Goal: Information Seeking & Learning: Learn about a topic

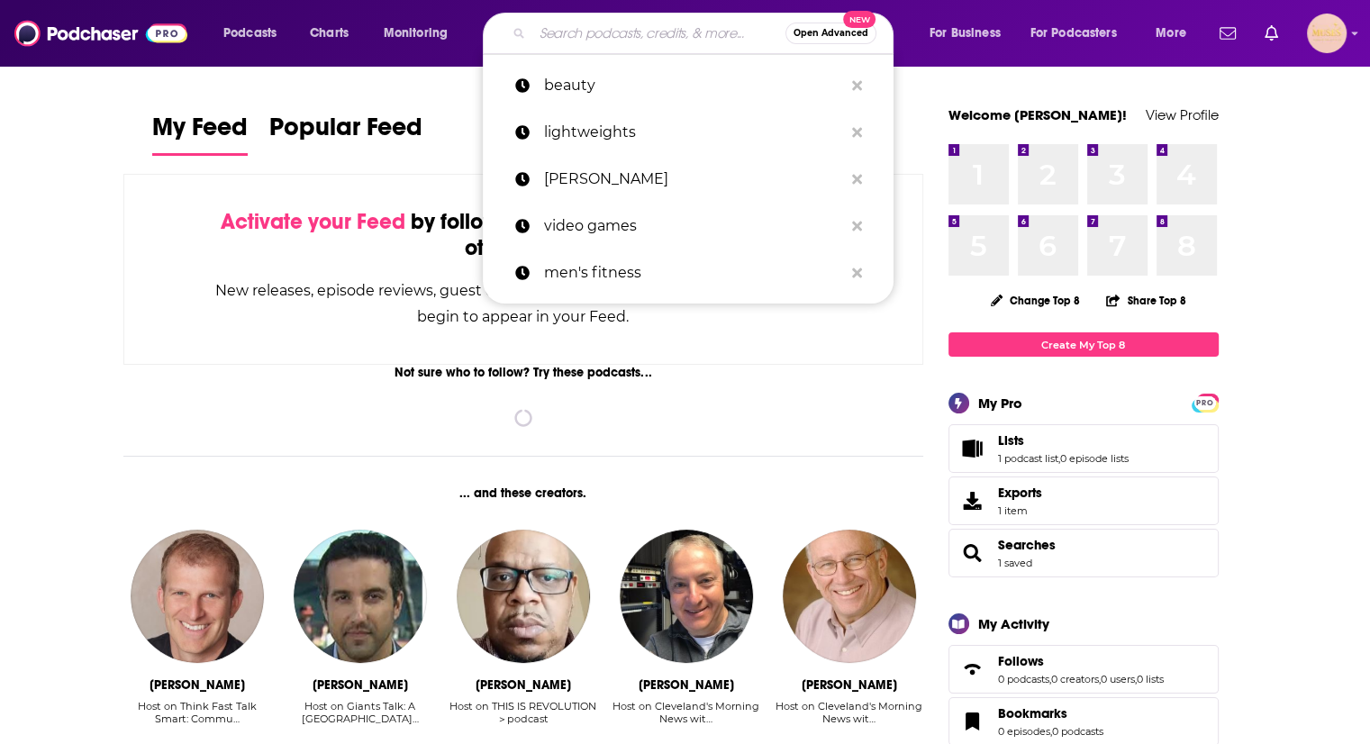
click at [574, 21] on input "Search podcasts, credits, & more..." at bounding box center [658, 33] width 253 height 29
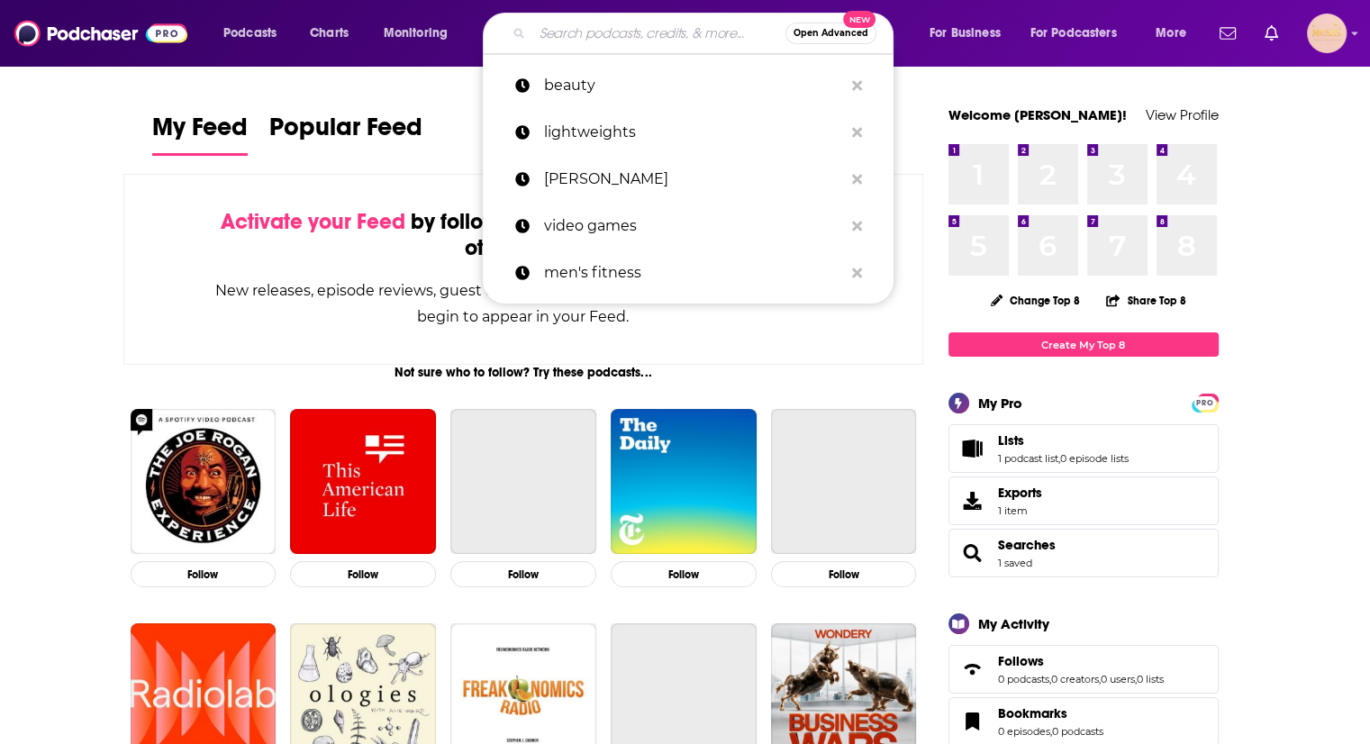
click at [551, 34] on input "Search podcasts, credits, & more..." at bounding box center [658, 33] width 253 height 29
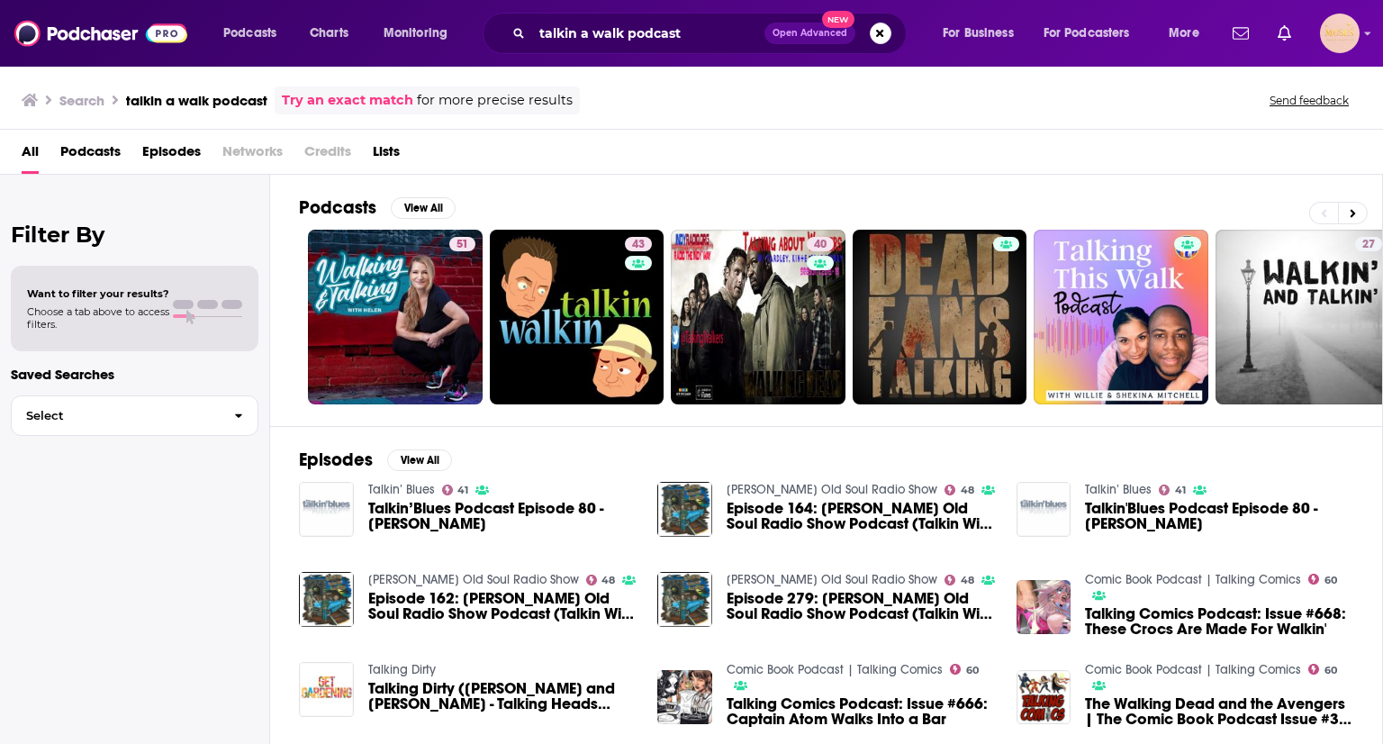
click at [1369, 107] on div "Search talkin a walk podcast Try an exact match for more precise results Send f…" at bounding box center [691, 97] width 1383 height 65
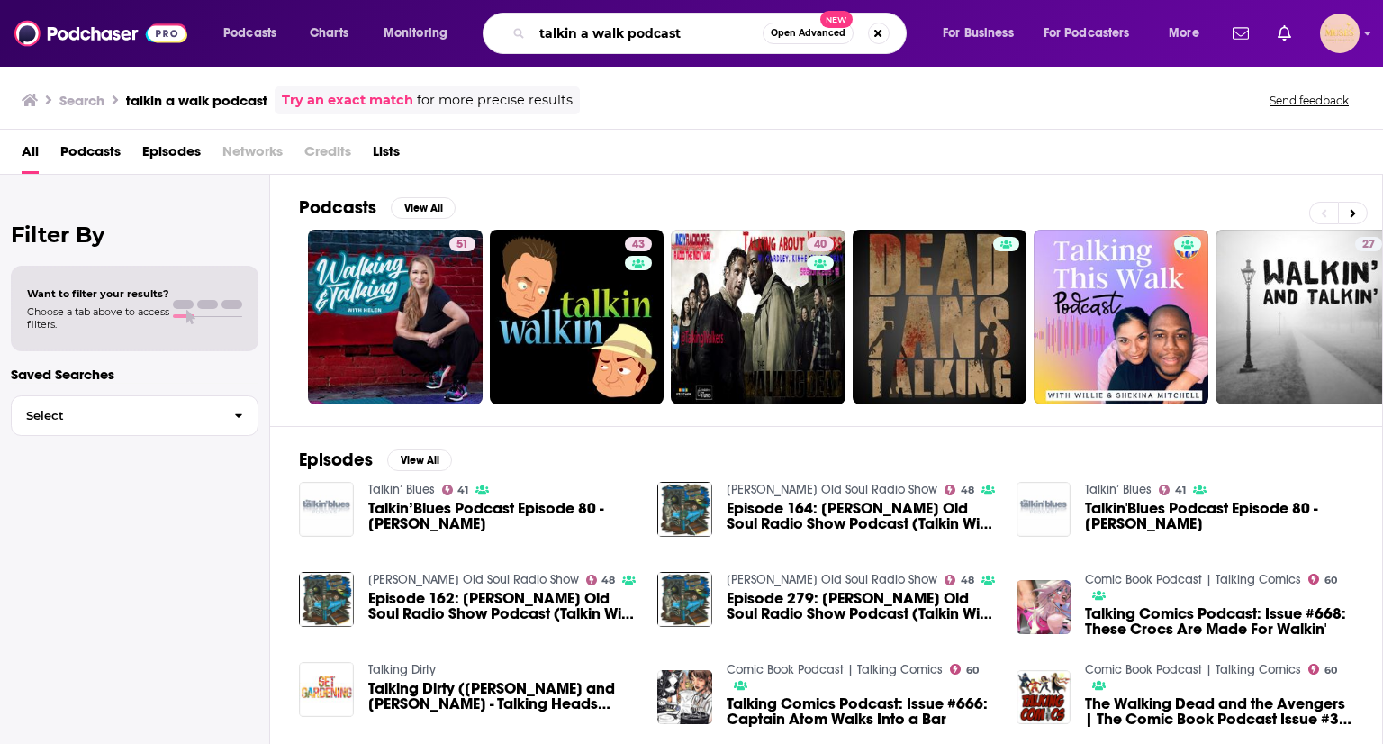
click at [578, 34] on input "talkin a walk podcast" at bounding box center [647, 33] width 231 height 29
click at [555, 31] on input "talkin a walk podcast" at bounding box center [647, 33] width 231 height 29
type input "takin a walk podcast"
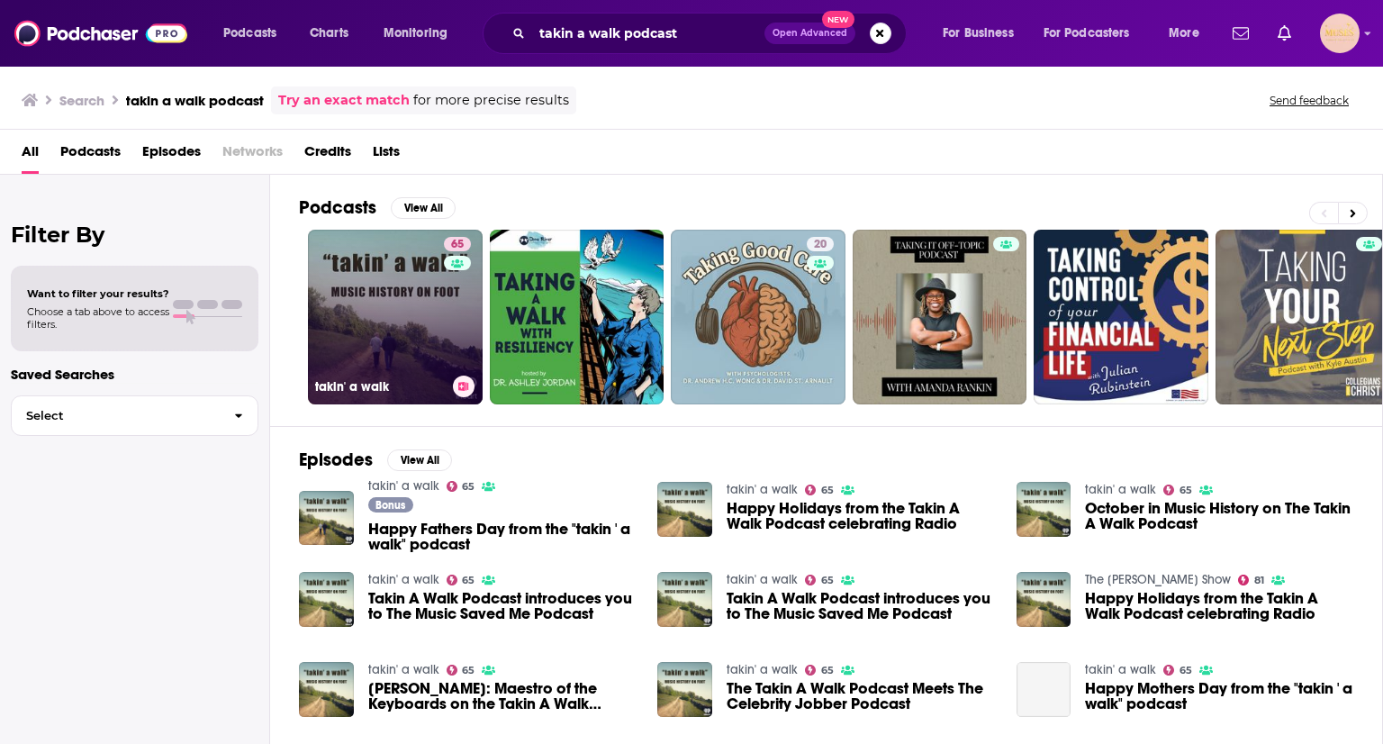
click at [372, 293] on link "65 takin' a walk" at bounding box center [395, 317] width 175 height 175
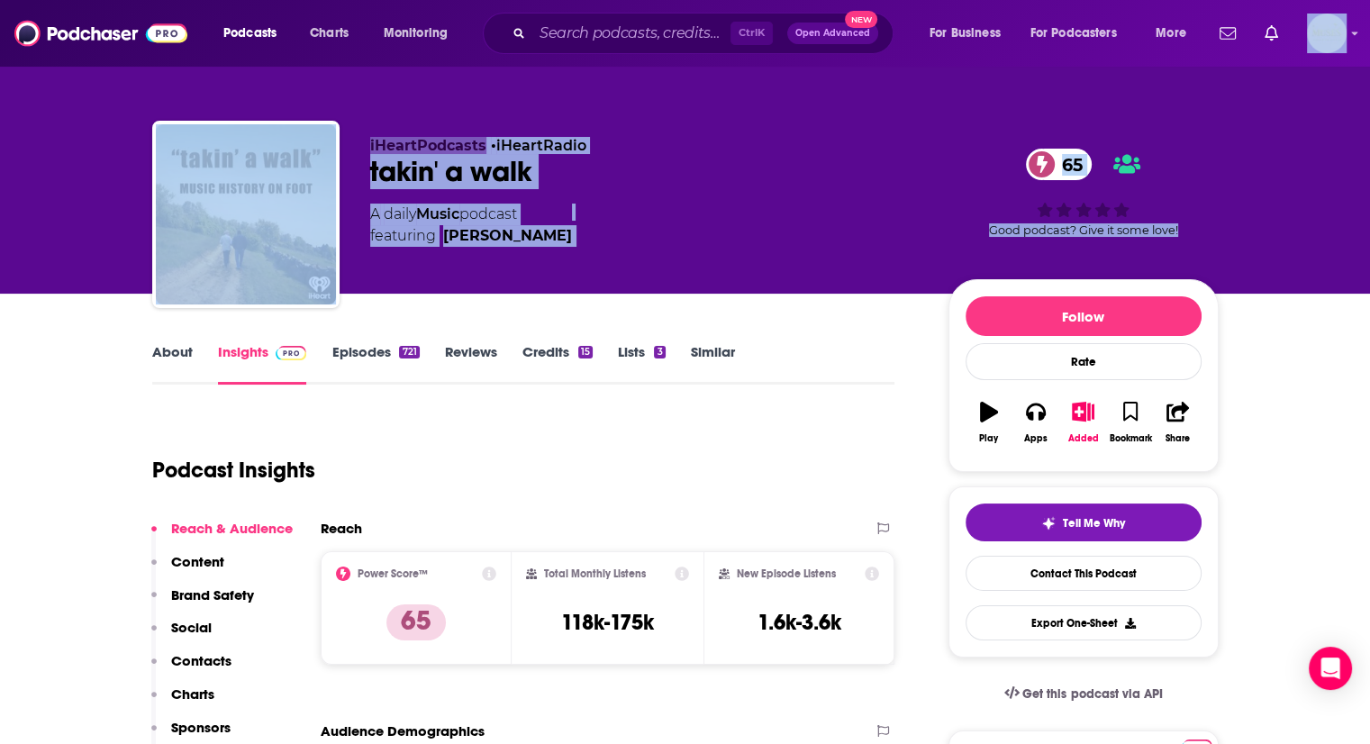
drag, startPoint x: 1367, startPoint y: 60, endPoint x: 1367, endPoint y: 81, distance: 20.7
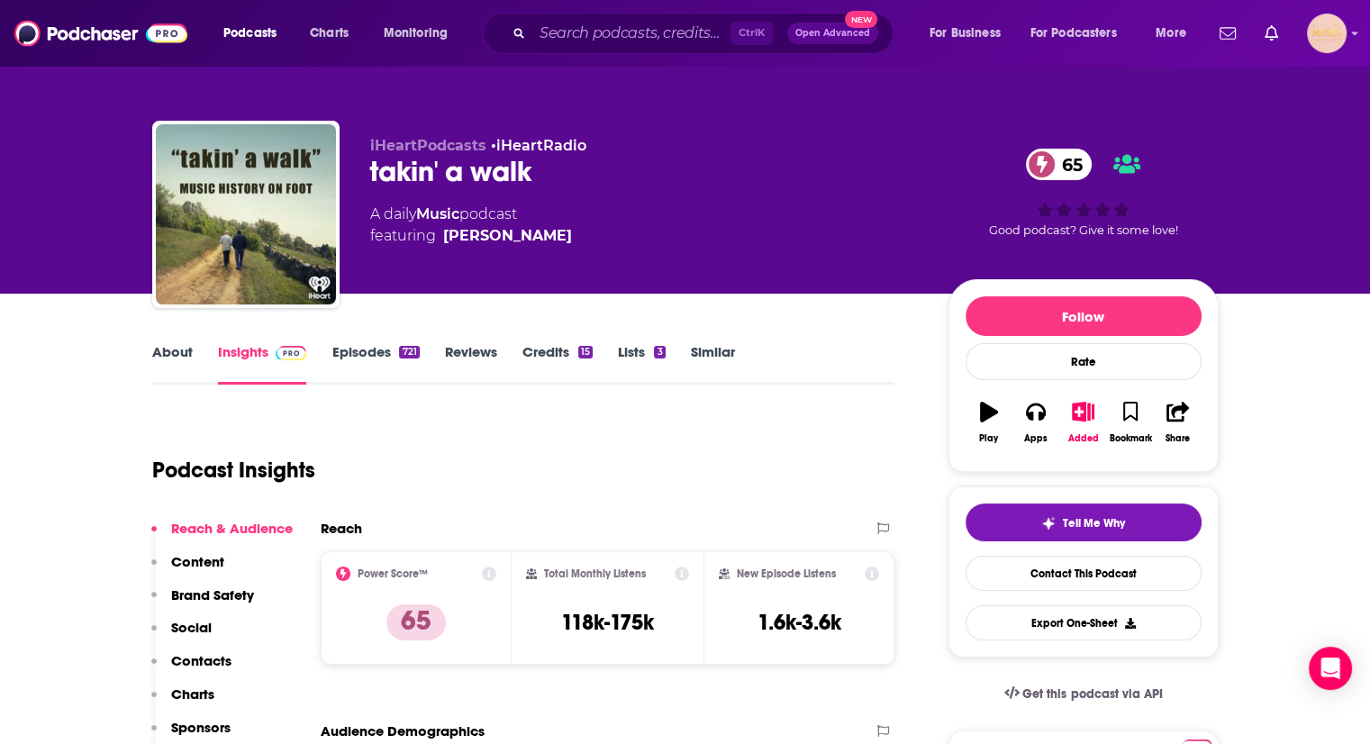
click at [652, 469] on div "Podcast Insights" at bounding box center [516, 459] width 728 height 92
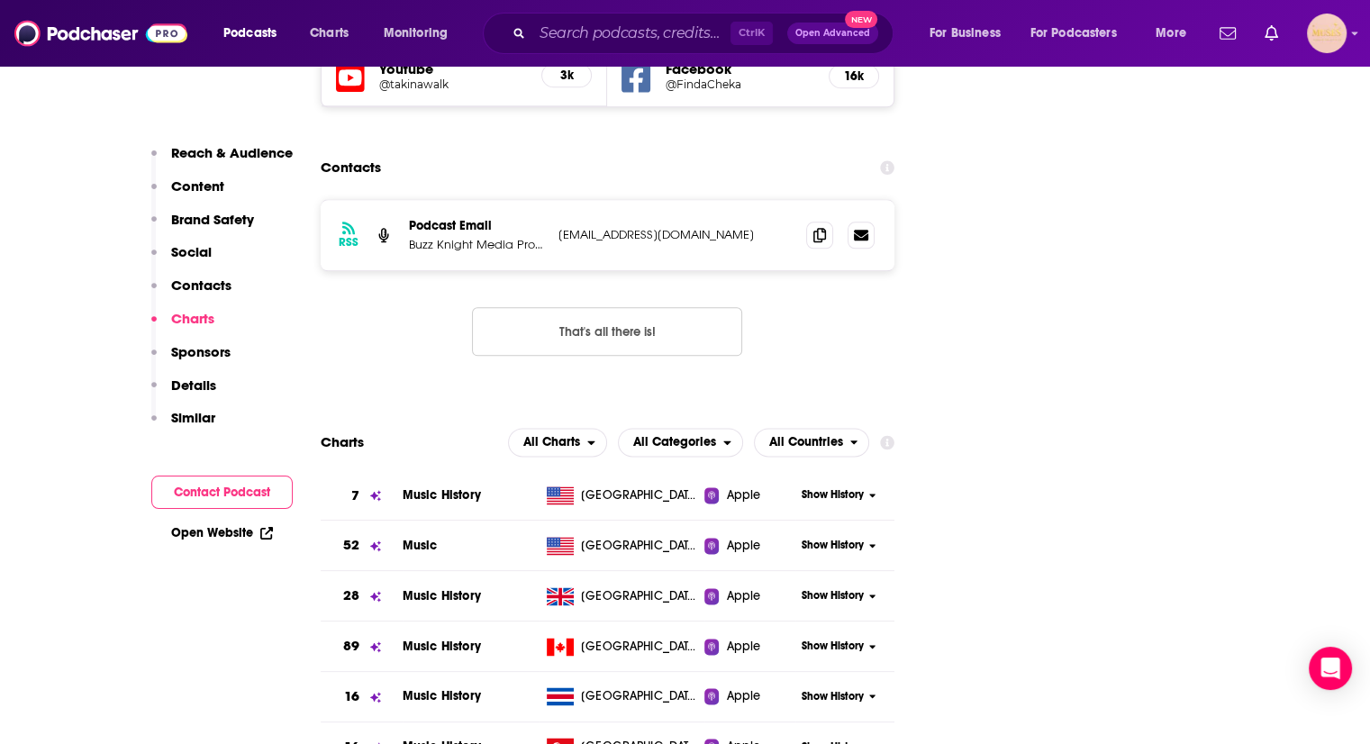
scroll to position [2257, 0]
